Goal: Register for event/course

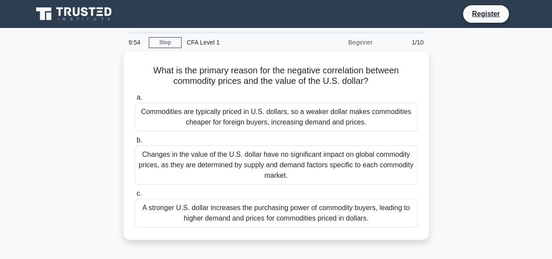
click at [500, 96] on div "What is the primary reason for the negative correlation between commodity price…" at bounding box center [275, 150] width 497 height 199
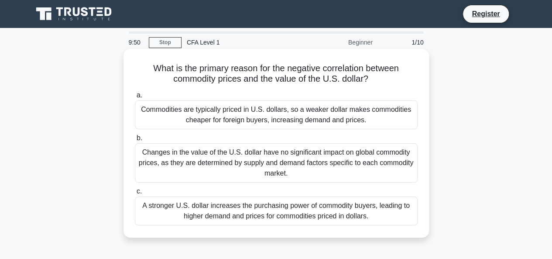
click at [316, 155] on div "Changes in the value of the U.S. dollar have no significant impact on global co…" at bounding box center [276, 162] width 283 height 39
click at [135, 141] on input "b. Changes in the value of the U.S. dollar have no significant impact on global…" at bounding box center [135, 138] width 0 height 6
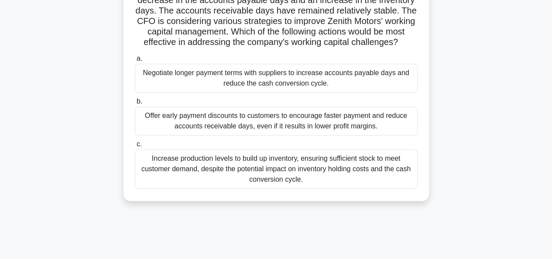
scroll to position [116, 0]
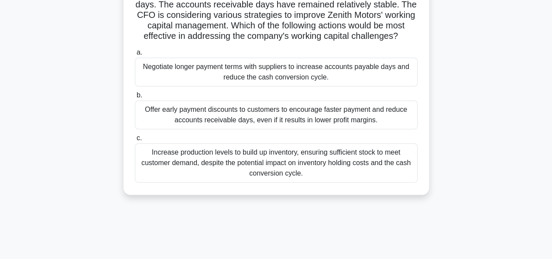
click at [279, 171] on div "Increase production levels to build up inventory, ensuring sufficient stock to …" at bounding box center [276, 162] width 283 height 39
click at [135, 141] on input "c. Increase production levels to build up inventory, ensuring sufficient stock …" at bounding box center [135, 138] width 0 height 6
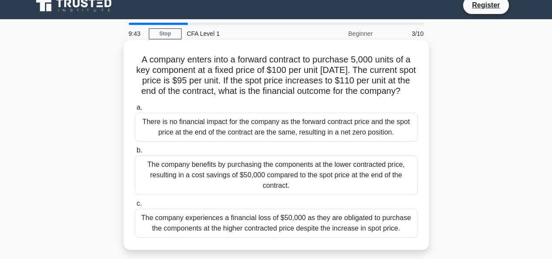
scroll to position [0, 0]
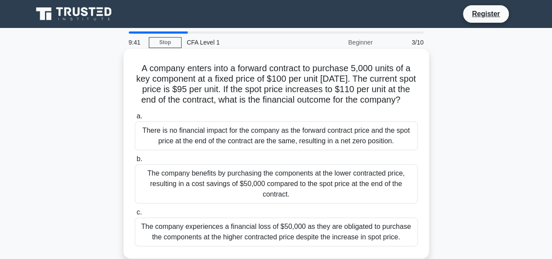
click at [284, 146] on div "There is no financial impact for the company as the forward contract price and …" at bounding box center [276, 135] width 283 height 29
click at [135, 119] on input "a. There is no financial impact for the company as the forward contract price a…" at bounding box center [135, 116] width 0 height 6
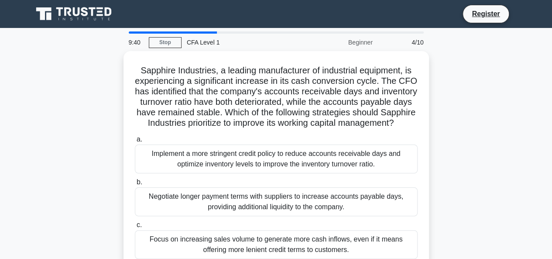
scroll to position [58, 0]
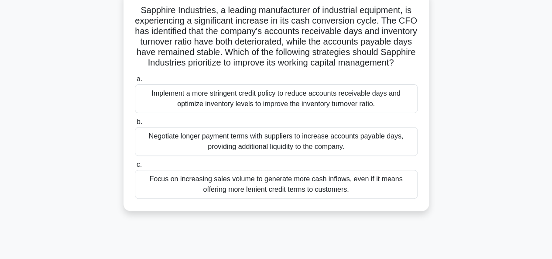
click at [260, 156] on div "Negotiate longer payment terms with suppliers to increase accounts payable days…" at bounding box center [276, 141] width 283 height 29
click at [135, 125] on input "b. Negotiate longer payment terms with suppliers to increase accounts payable d…" at bounding box center [135, 122] width 0 height 6
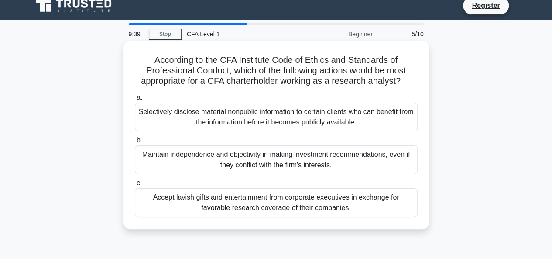
scroll to position [0, 0]
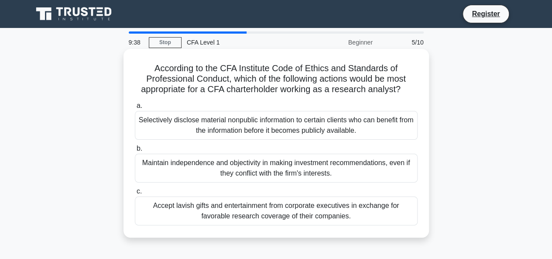
click at [263, 207] on div "Accept lavish gifts and entertainment from corporate executives in exchange for…" at bounding box center [276, 210] width 283 height 29
click at [135, 194] on input "c. Accept lavish gifts and entertainment from corporate executives in exchange …" at bounding box center [135, 191] width 0 height 6
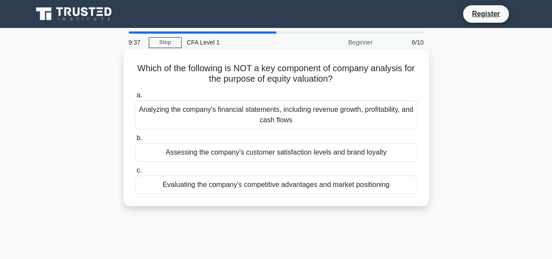
click at [285, 152] on div "Assessing the company's customer satisfaction levels and brand loyalty" at bounding box center [276, 152] width 283 height 18
click at [135, 141] on input "b. Assessing the company's customer satisfaction levels and brand loyalty" at bounding box center [135, 138] width 0 height 6
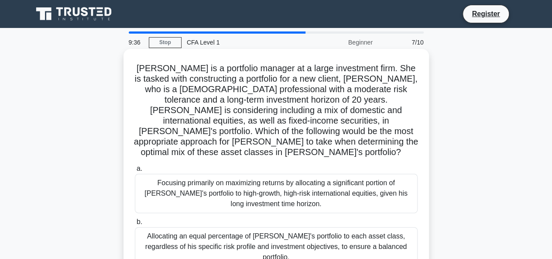
click at [268, 179] on div "Focusing primarily on maximizing returns by allocating a significant portion of…" at bounding box center [276, 193] width 283 height 39
click at [135, 171] on input "a. Focusing primarily on maximizing returns by allocating a significant portion…" at bounding box center [135, 169] width 0 height 6
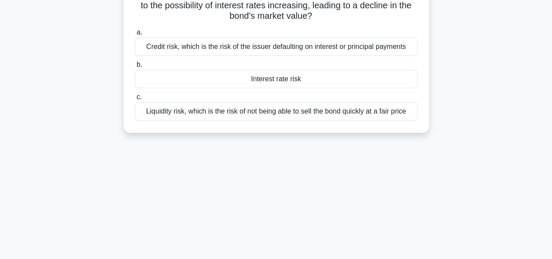
scroll to position [116, 0]
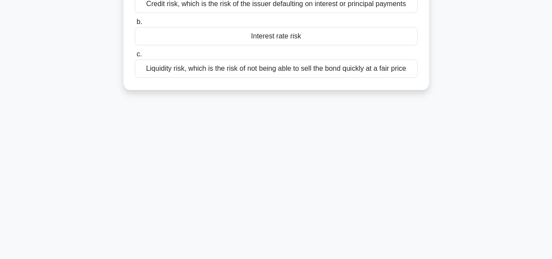
click at [288, 68] on div "Liquidity risk, which is the risk of not being able to sell the bond quickly at…" at bounding box center [276, 68] width 283 height 18
click at [135, 57] on input "c. Liquidity risk, which is the risk of not being able to sell the bond quickly…" at bounding box center [135, 54] width 0 height 6
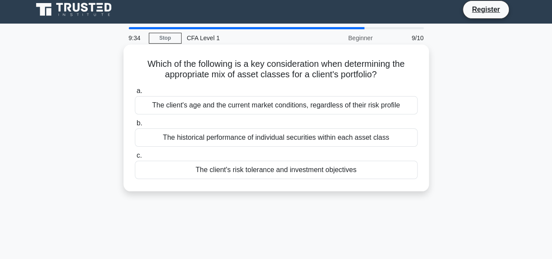
scroll to position [0, 0]
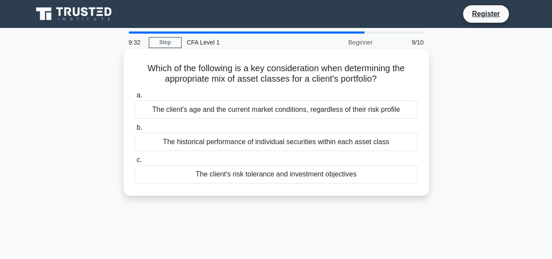
click at [272, 176] on div "The client's risk tolerance and investment objectives" at bounding box center [276, 174] width 283 height 18
click at [135, 163] on input "c. The client's risk tolerance and investment objectives" at bounding box center [135, 160] width 0 height 6
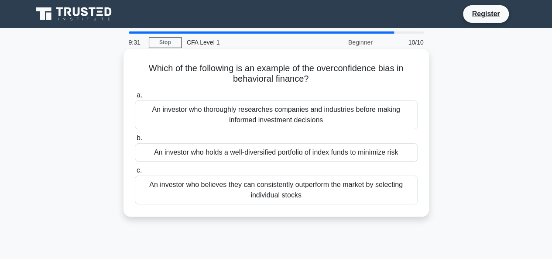
click at [275, 113] on div "An investor who thoroughly researches companies and industries before making in…" at bounding box center [276, 114] width 283 height 29
click at [135, 98] on input "a. An investor who thoroughly researches companies and industries before making…" at bounding box center [135, 95] width 0 height 6
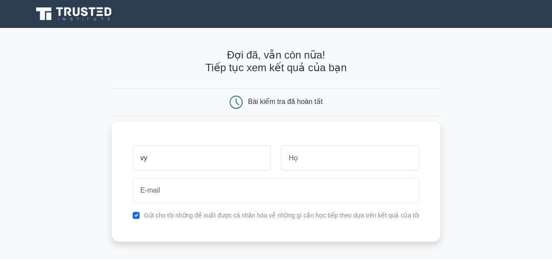
type input "vy"
click at [309, 160] on input "text" at bounding box center [350, 157] width 138 height 25
type input "vũ"
